Goal: Use online tool/utility: Use online tool/utility

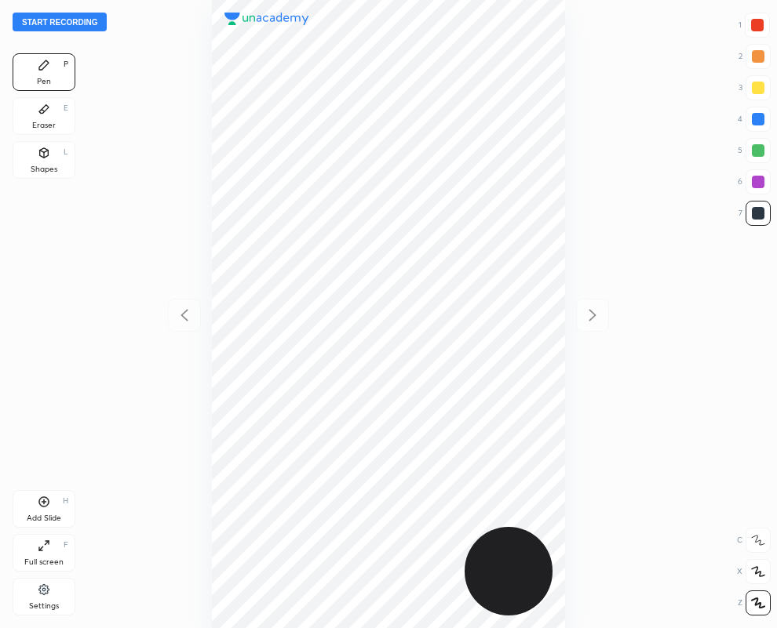
scroll to position [628, 526]
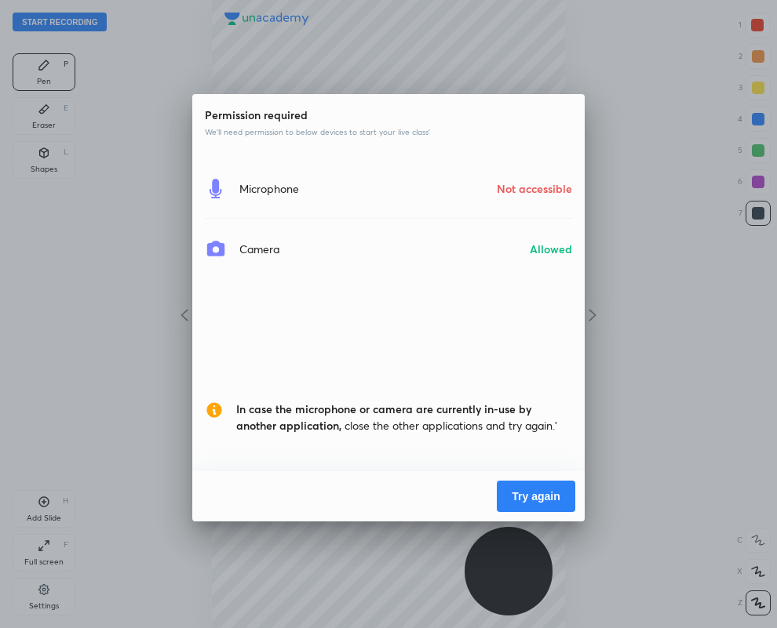
click at [508, 496] on button "Try again" at bounding box center [536, 496] width 78 height 31
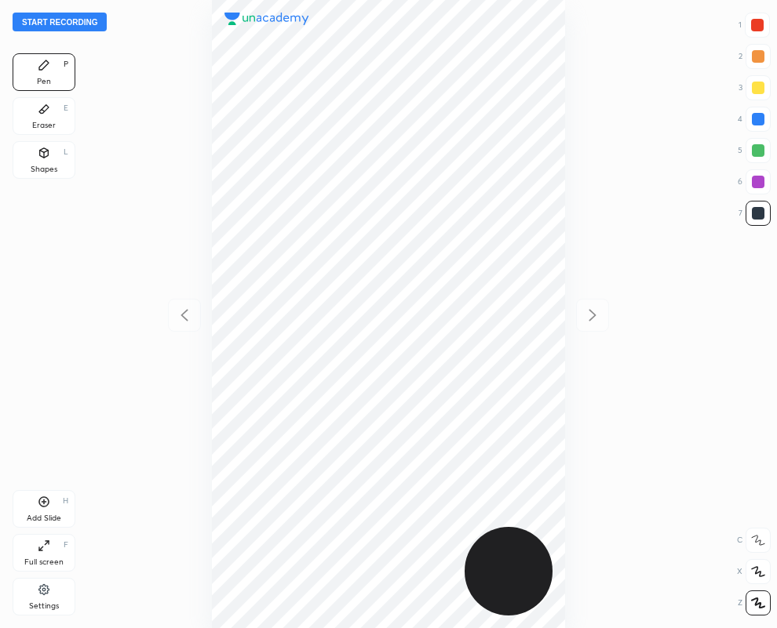
scroll to position [628, 526]
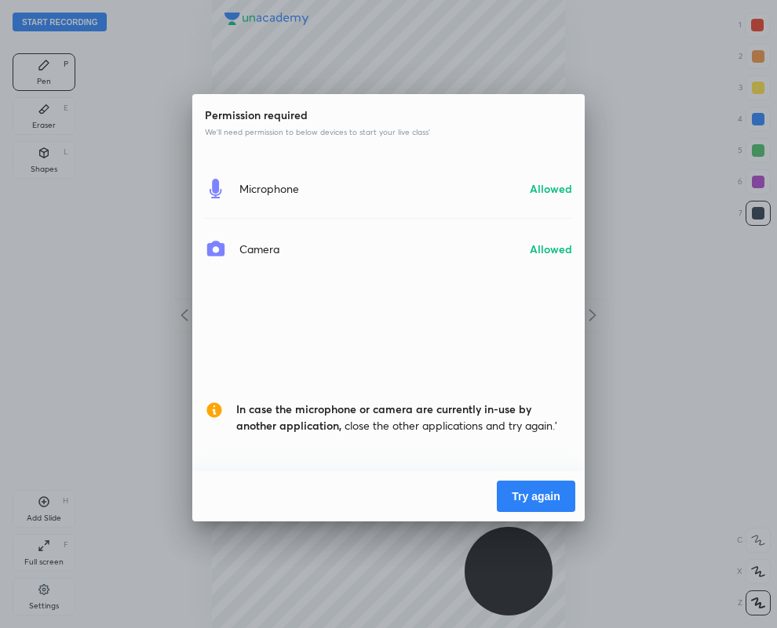
click at [417, 561] on div "Permission required We’ll need permission to below devices to start your live c…" at bounding box center [388, 314] width 777 height 628
click at [528, 496] on button "Try again" at bounding box center [536, 496] width 78 height 31
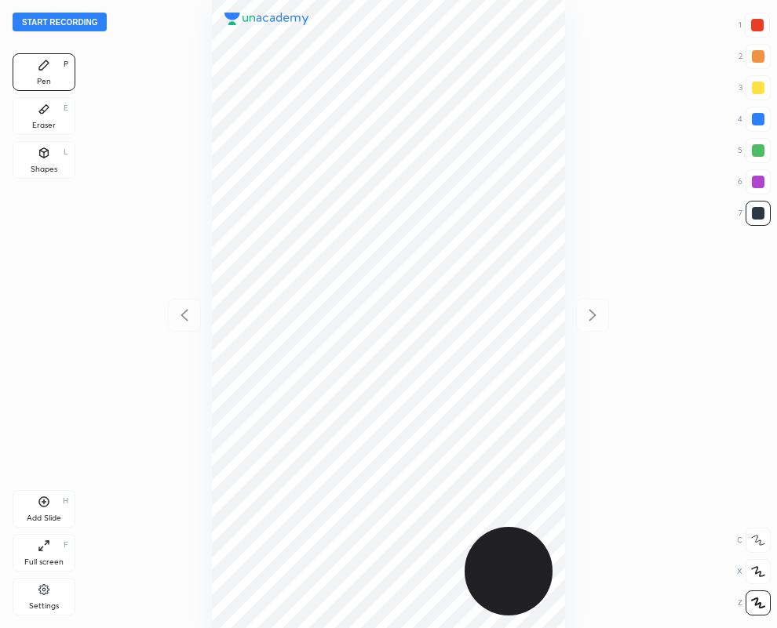
scroll to position [628, 526]
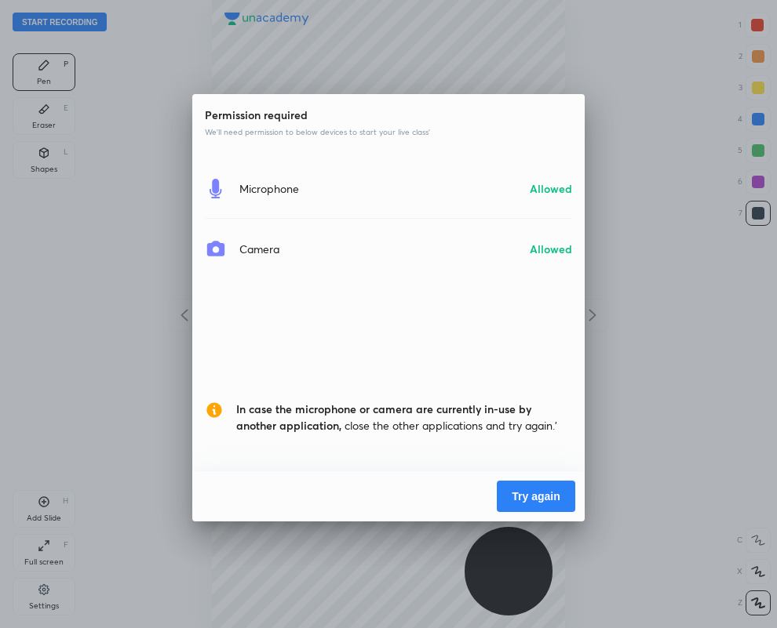
click at [536, 497] on button "Try again" at bounding box center [536, 496] width 78 height 31
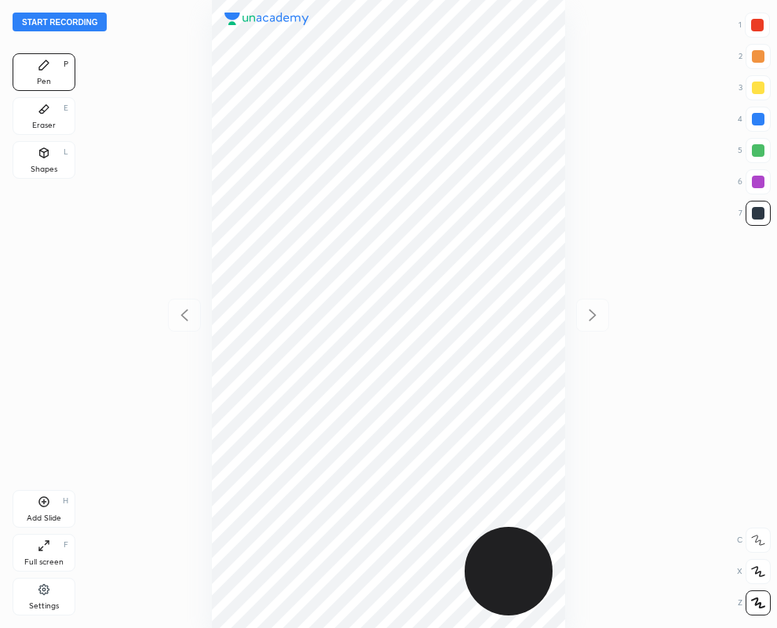
scroll to position [628, 526]
click at [46, 154] on icon at bounding box center [44, 152] width 9 height 9
click at [753, 178] on div at bounding box center [758, 182] width 13 height 13
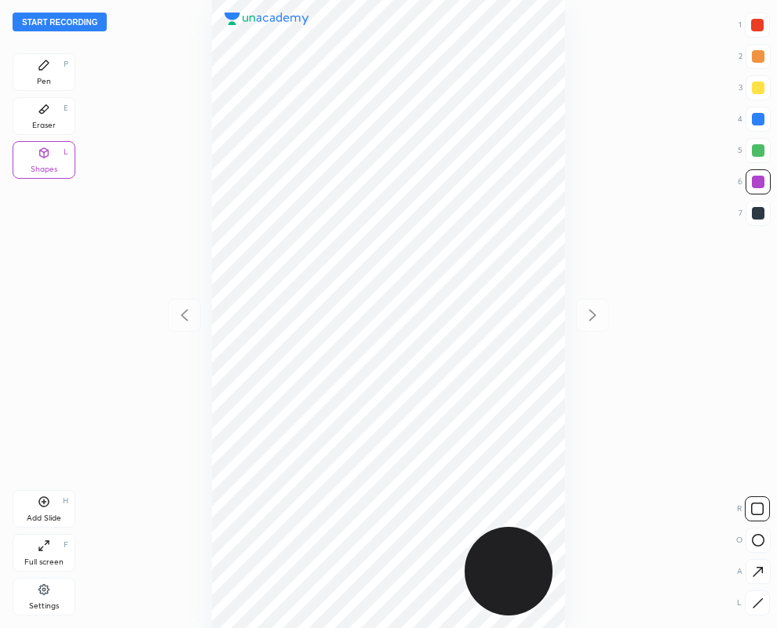
drag, startPoint x: 757, startPoint y: 601, endPoint x: 734, endPoint y: 591, distance: 25.7
click at [757, 601] on icon at bounding box center [758, 604] width 12 height 12
drag, startPoint x: 756, startPoint y: 213, endPoint x: 614, endPoint y: 182, distance: 145.3
click at [755, 209] on div at bounding box center [758, 213] width 13 height 13
click at [759, 115] on div at bounding box center [758, 119] width 13 height 13
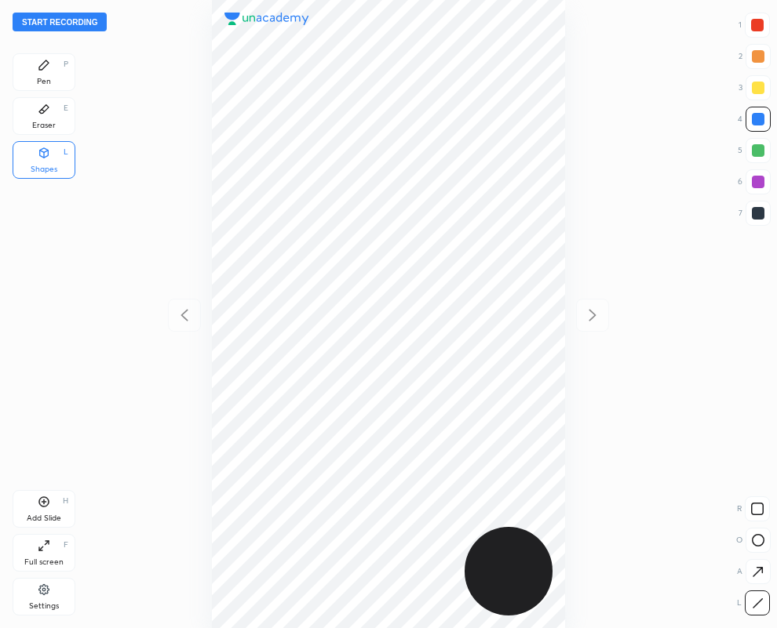
click at [49, 122] on div "Eraser" at bounding box center [44, 126] width 24 height 8
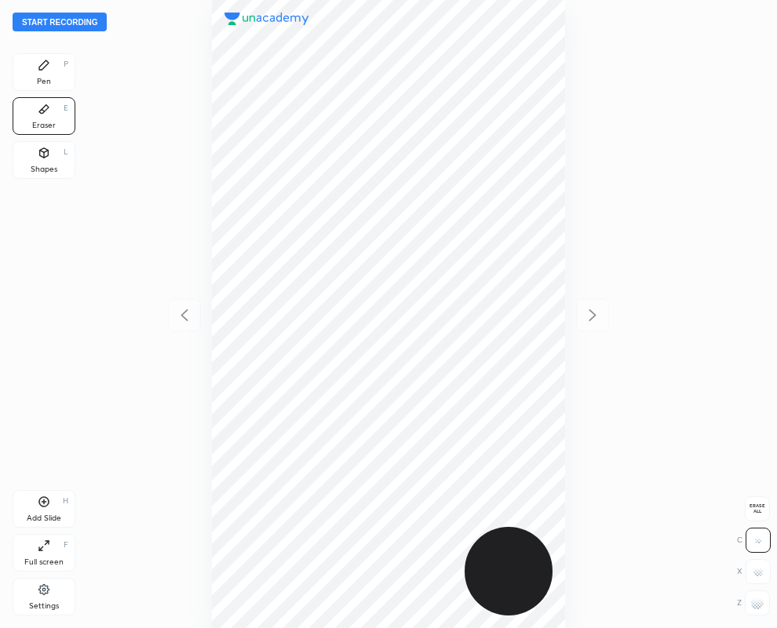
click at [43, 162] on div "Shapes L" at bounding box center [44, 160] width 63 height 38
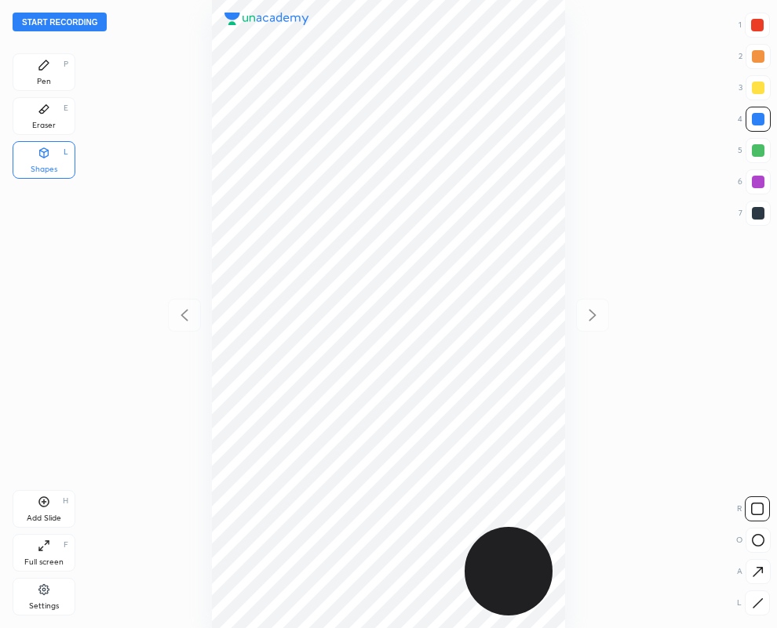
click at [752, 610] on div at bounding box center [757, 603] width 25 height 25
click at [749, 209] on div at bounding box center [757, 213] width 25 height 25
click at [48, 78] on div "Pen" at bounding box center [44, 82] width 14 height 8
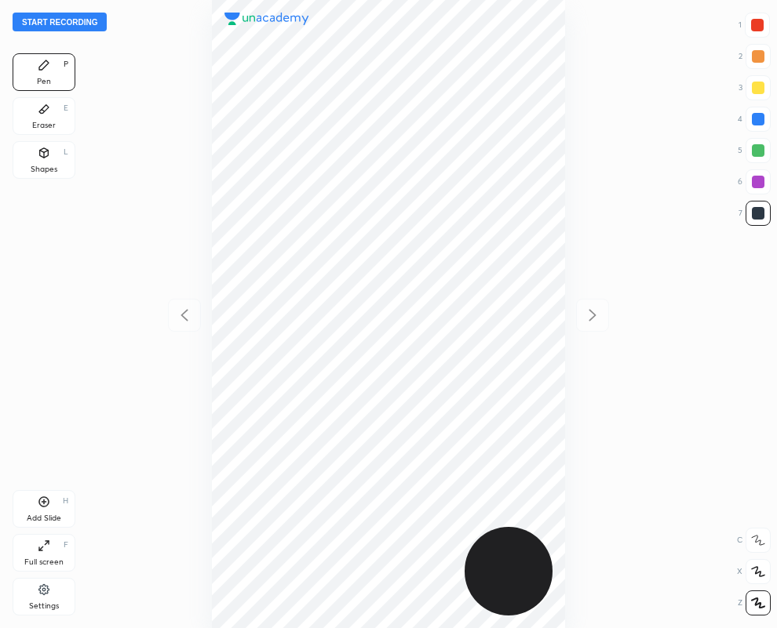
drag, startPoint x: 757, startPoint y: 20, endPoint x: 725, endPoint y: 33, distance: 34.8
click at [757, 20] on div at bounding box center [757, 25] width 13 height 13
click at [751, 28] on div at bounding box center [757, 25] width 13 height 13
drag, startPoint x: 42, startPoint y: 123, endPoint x: 129, endPoint y: 284, distance: 182.9
click at [39, 129] on div "Eraser" at bounding box center [44, 126] width 24 height 8
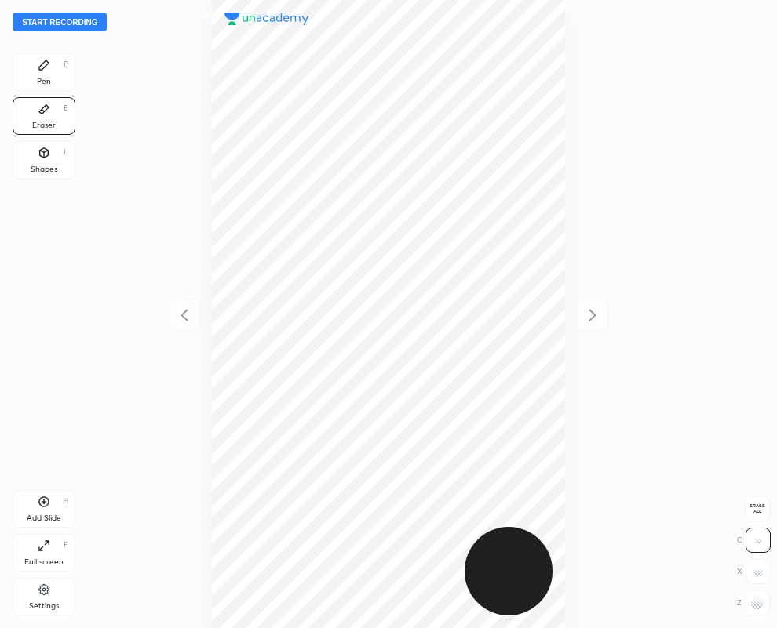
click at [54, 71] on div "Pen P" at bounding box center [44, 72] width 63 height 38
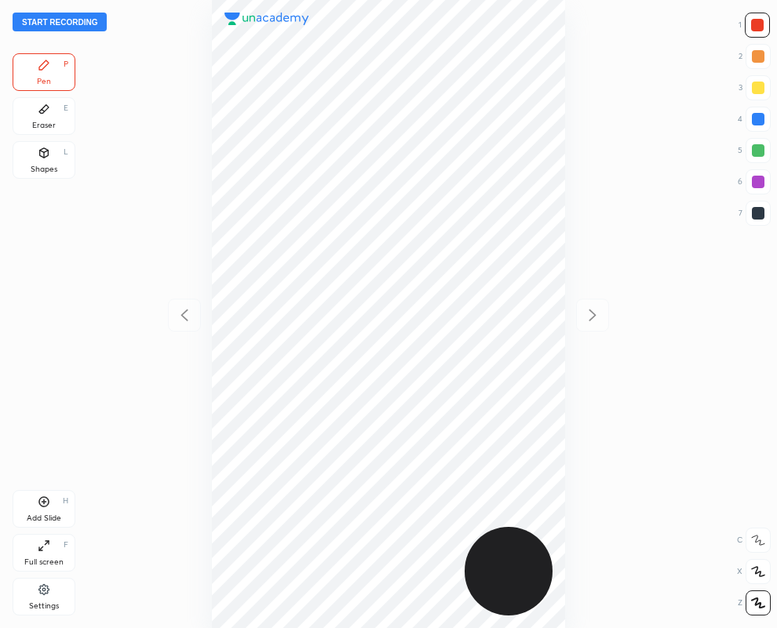
click at [42, 116] on div "Eraser E" at bounding box center [44, 116] width 63 height 38
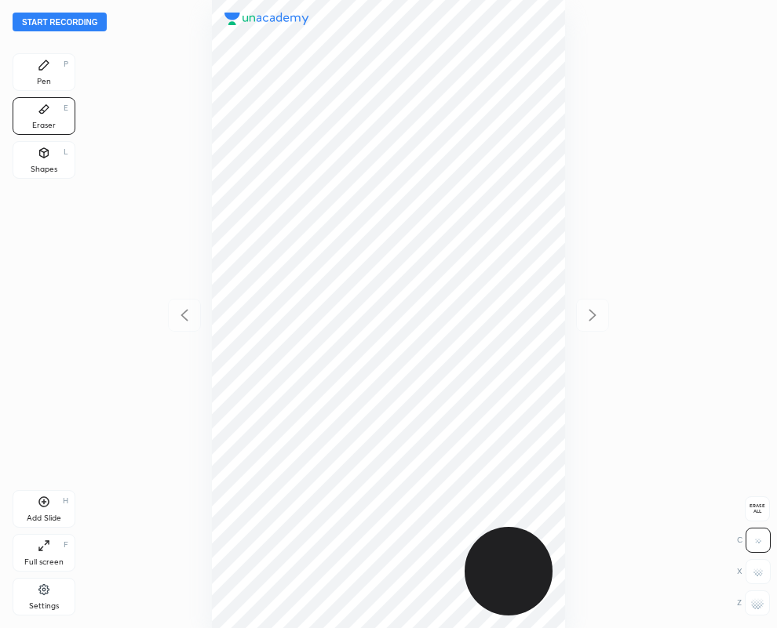
drag, startPoint x: 632, startPoint y: 108, endPoint x: 42, endPoint y: 79, distance: 590.7
click at [42, 79] on div "Pen" at bounding box center [44, 82] width 14 height 8
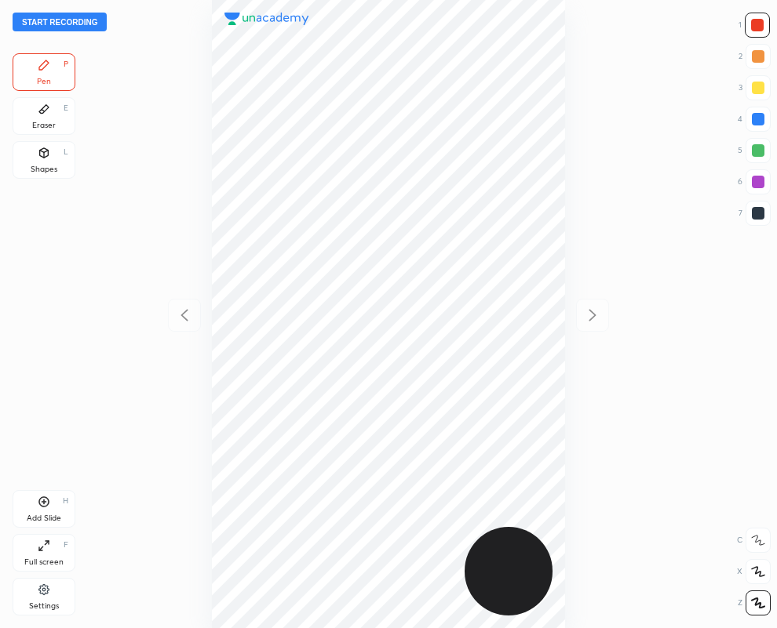
click at [763, 214] on div at bounding box center [758, 213] width 13 height 13
click at [762, 27] on div at bounding box center [757, 25] width 25 height 25
drag, startPoint x: 764, startPoint y: 218, endPoint x: 704, endPoint y: 253, distance: 68.9
click at [763, 218] on div at bounding box center [757, 213] width 25 height 25
click at [758, 224] on div at bounding box center [757, 213] width 25 height 25
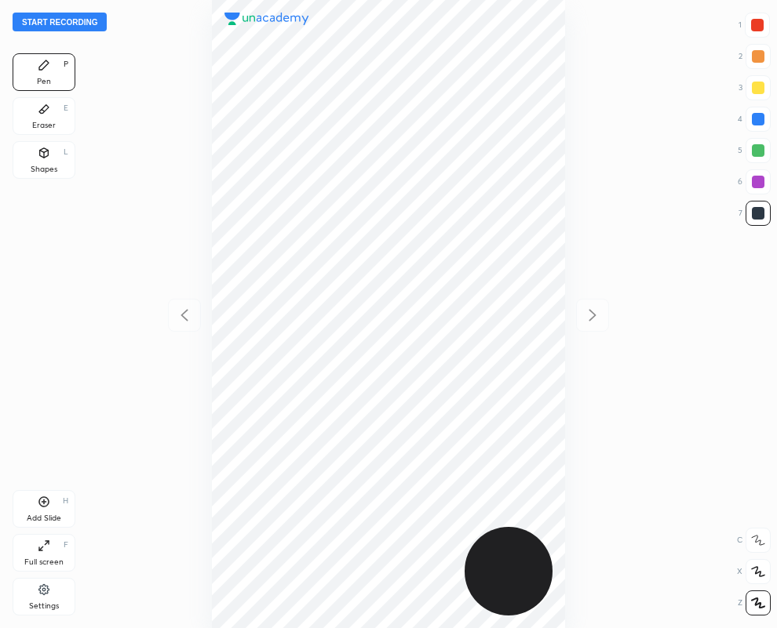
click at [38, 122] on div "Eraser" at bounding box center [44, 126] width 24 height 8
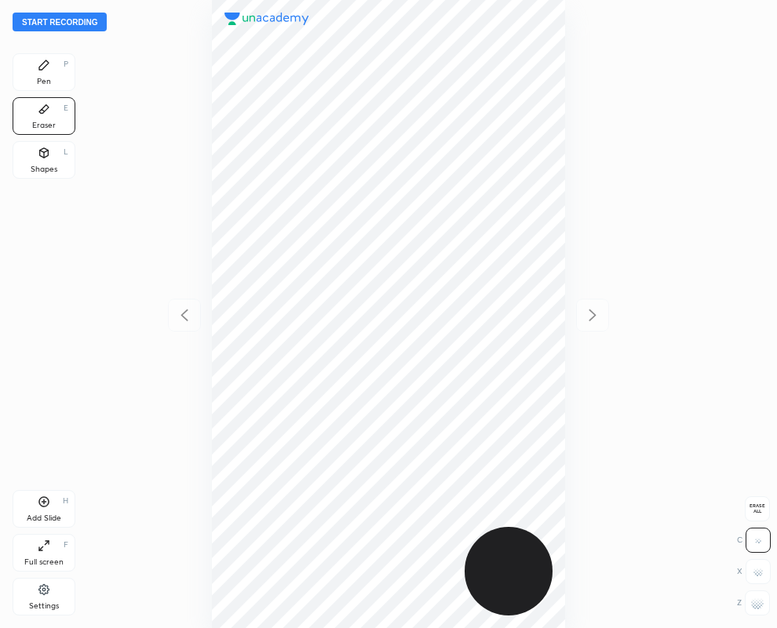
click at [47, 68] on icon at bounding box center [44, 65] width 13 height 13
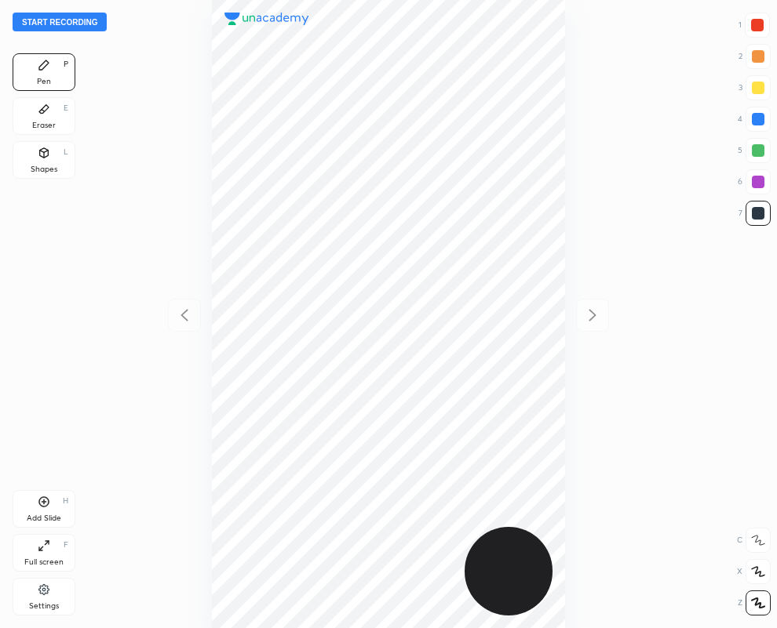
drag, startPoint x: 56, startPoint y: 106, endPoint x: 55, endPoint y: 126, distance: 19.6
click at [56, 106] on div "Eraser E" at bounding box center [44, 116] width 63 height 38
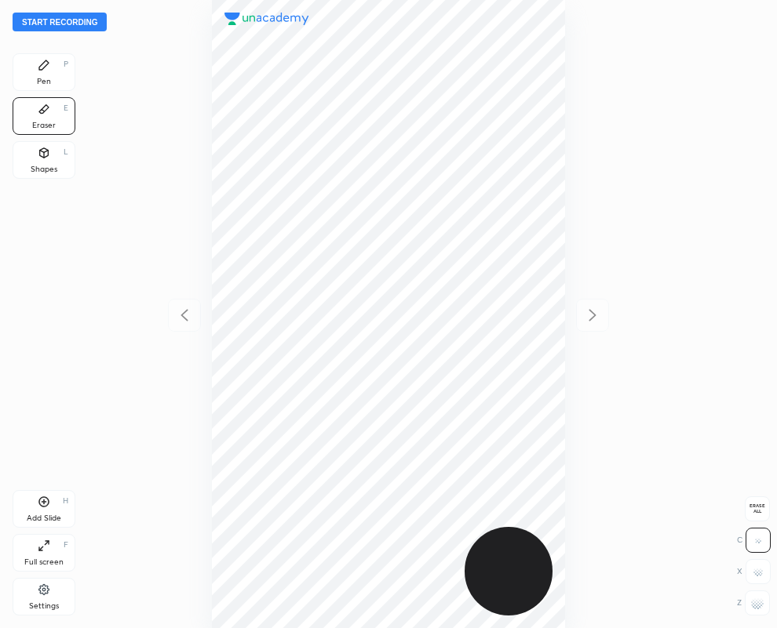
click at [48, 71] on div "Pen P" at bounding box center [44, 72] width 63 height 38
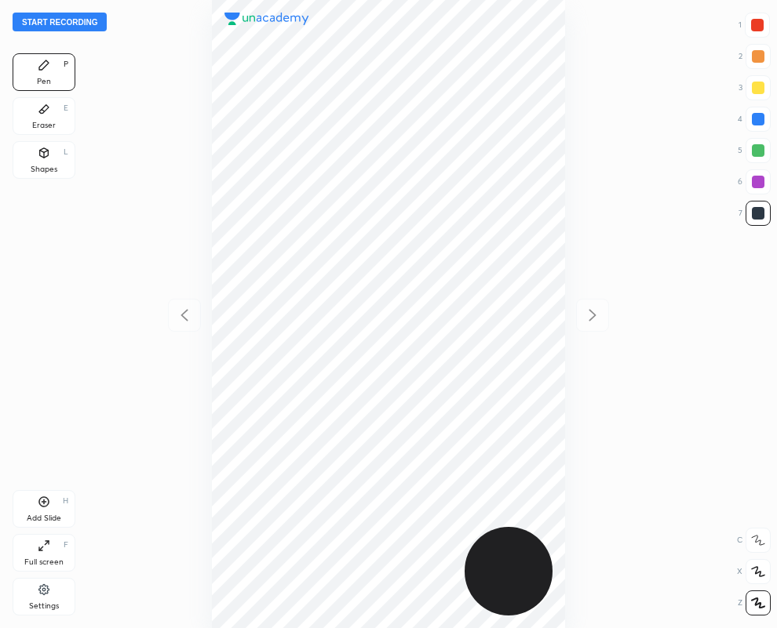
drag, startPoint x: 56, startPoint y: 112, endPoint x: 152, endPoint y: 253, distance: 171.0
click at [56, 112] on div "Eraser E" at bounding box center [44, 116] width 63 height 38
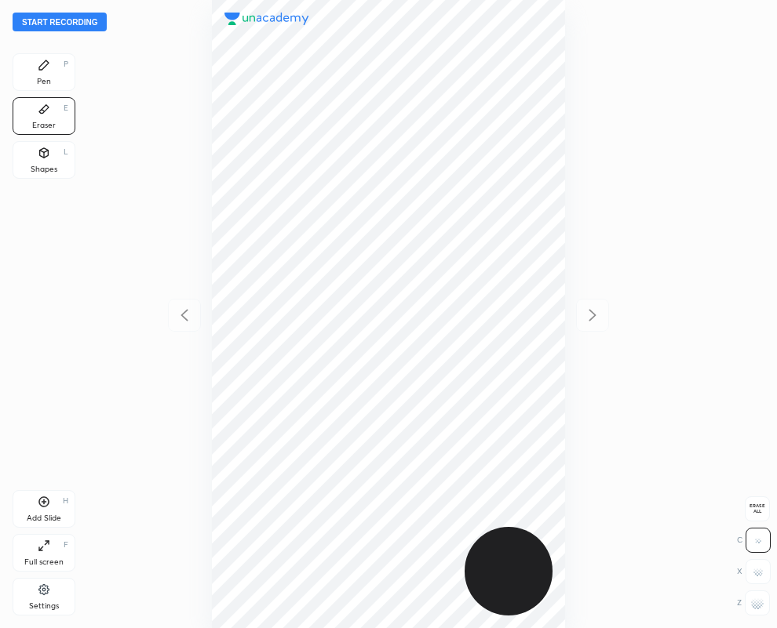
click at [57, 63] on div "Pen P" at bounding box center [44, 72] width 63 height 38
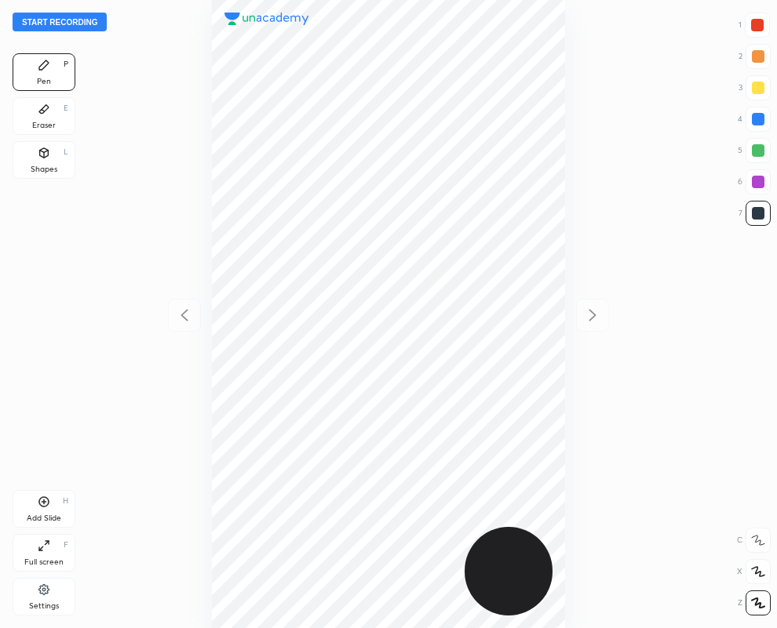
drag, startPoint x: 762, startPoint y: 119, endPoint x: 748, endPoint y: 132, distance: 18.3
click at [763, 120] on div at bounding box center [758, 119] width 13 height 13
drag, startPoint x: 50, startPoint y: 508, endPoint x: 27, endPoint y: 503, distance: 24.0
click at [47, 506] on div "Add Slide H" at bounding box center [44, 509] width 63 height 38
click at [755, 208] on div at bounding box center [758, 213] width 13 height 13
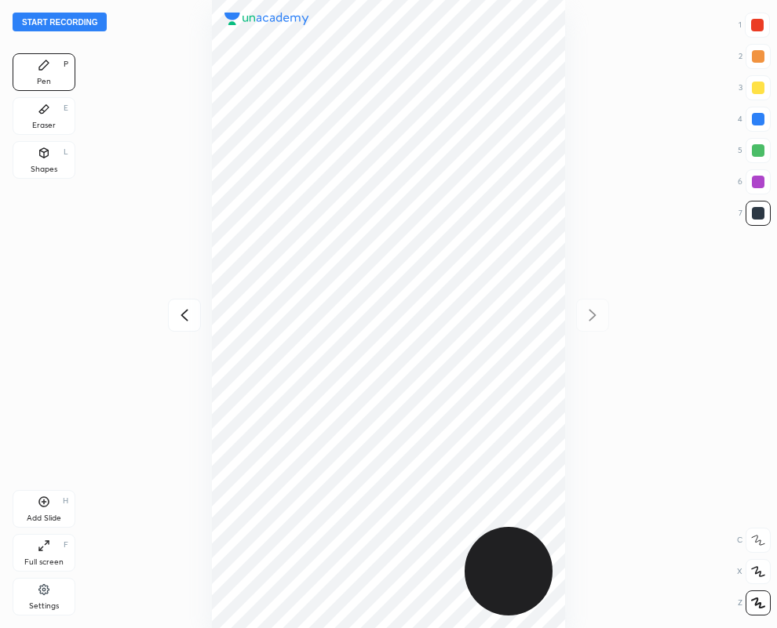
drag, startPoint x: 48, startPoint y: 111, endPoint x: 193, endPoint y: 85, distance: 147.4
click at [49, 108] on icon at bounding box center [44, 109] width 13 height 13
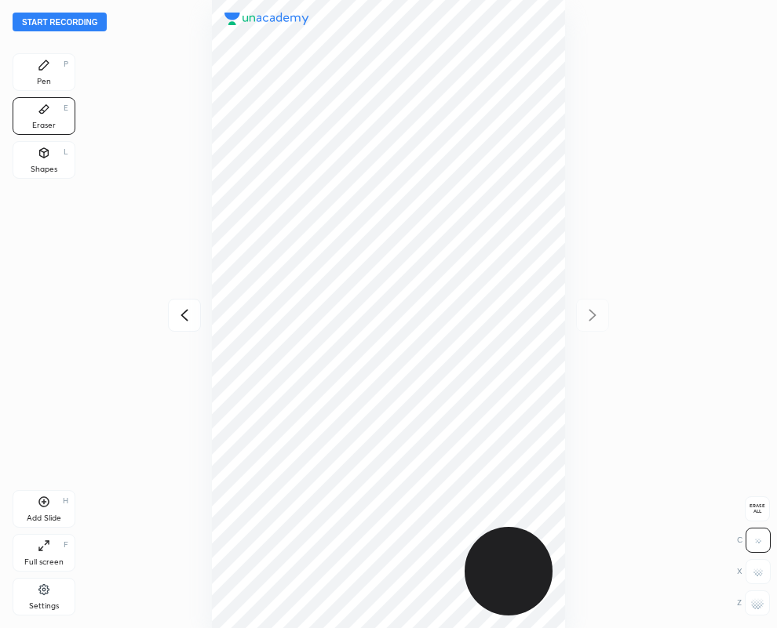
drag, startPoint x: 59, startPoint y: 71, endPoint x: 198, endPoint y: 75, distance: 139.7
click at [64, 68] on div "Pen P" at bounding box center [44, 72] width 63 height 38
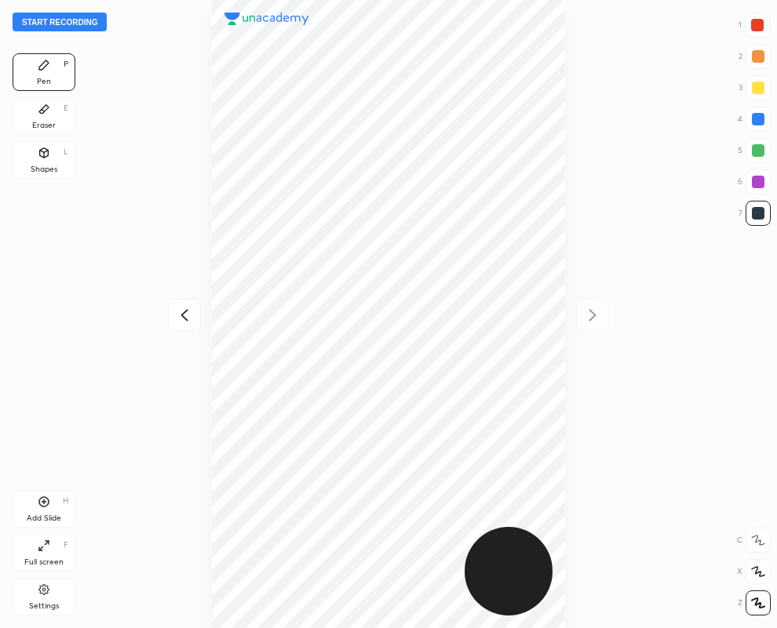
click at [756, 20] on div at bounding box center [757, 25] width 13 height 13
click at [755, 217] on div at bounding box center [758, 213] width 13 height 13
click at [748, 217] on div at bounding box center [757, 213] width 25 height 25
click at [185, 311] on icon at bounding box center [183, 315] width 7 height 12
click at [593, 308] on icon at bounding box center [592, 315] width 19 height 19
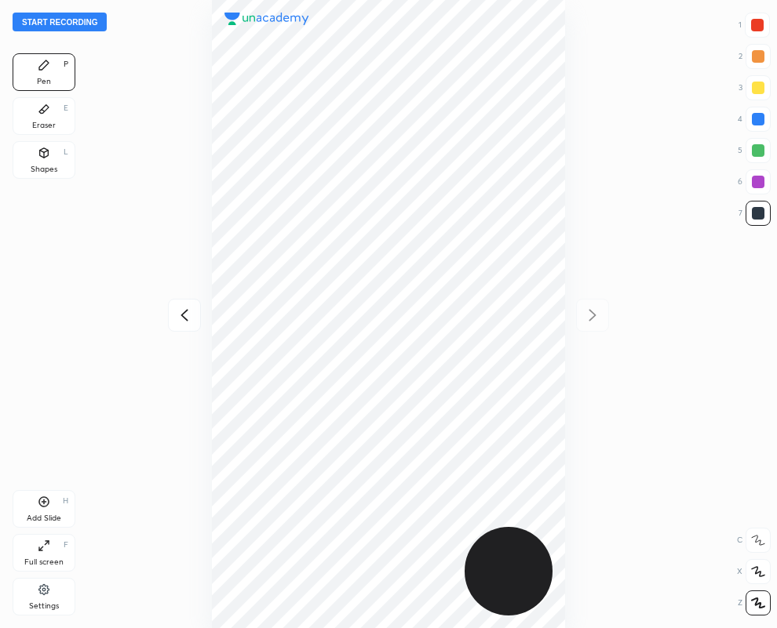
click at [185, 316] on icon at bounding box center [184, 315] width 19 height 19
click at [591, 312] on icon at bounding box center [592, 315] width 19 height 19
click at [187, 314] on icon at bounding box center [184, 315] width 19 height 19
click at [592, 315] on icon at bounding box center [592, 315] width 19 height 19
drag, startPoint x: 753, startPoint y: 122, endPoint x: 698, endPoint y: 131, distance: 55.7
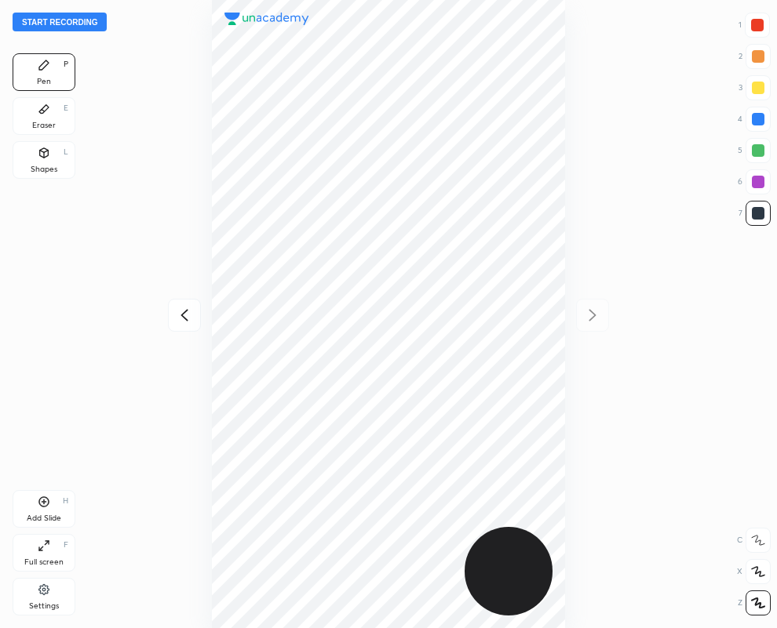
click at [752, 122] on div at bounding box center [758, 119] width 13 height 13
drag, startPoint x: 753, startPoint y: 180, endPoint x: 568, endPoint y: 247, distance: 196.8
click at [753, 181] on div at bounding box center [758, 182] width 13 height 13
click at [183, 315] on icon at bounding box center [184, 315] width 19 height 19
click at [42, 20] on button "Start recording" at bounding box center [60, 22] width 94 height 19
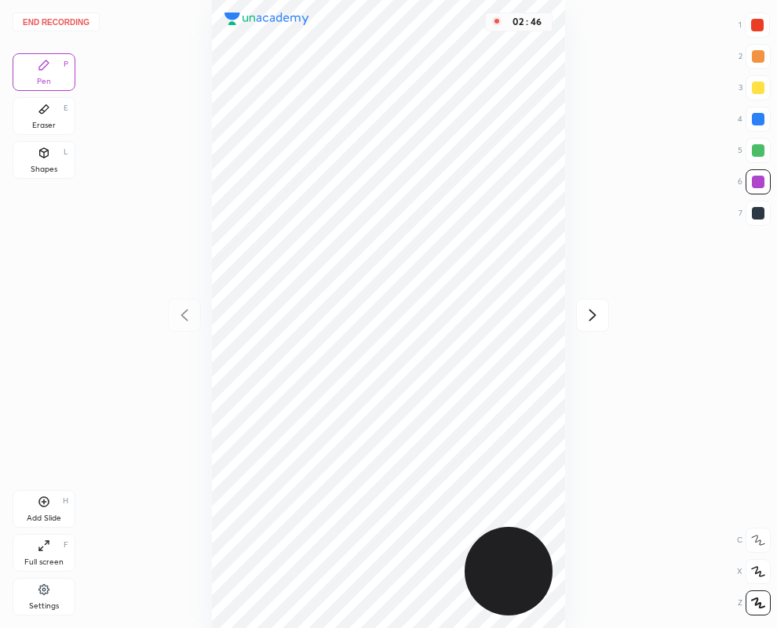
click at [592, 316] on icon at bounding box center [592, 315] width 7 height 12
click at [49, 21] on button "End recording" at bounding box center [56, 22] width 87 height 19
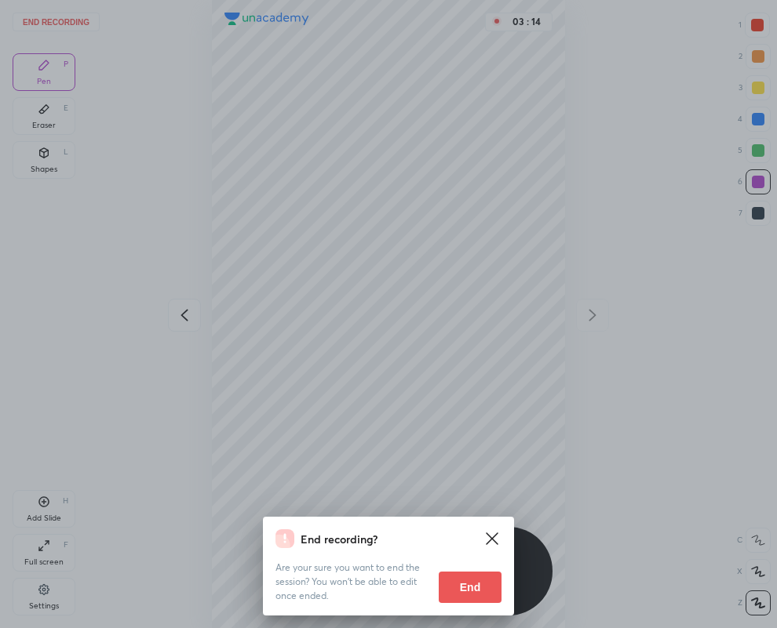
click at [486, 585] on button "End" at bounding box center [470, 587] width 63 height 31
